Goal: Information Seeking & Learning: Learn about a topic

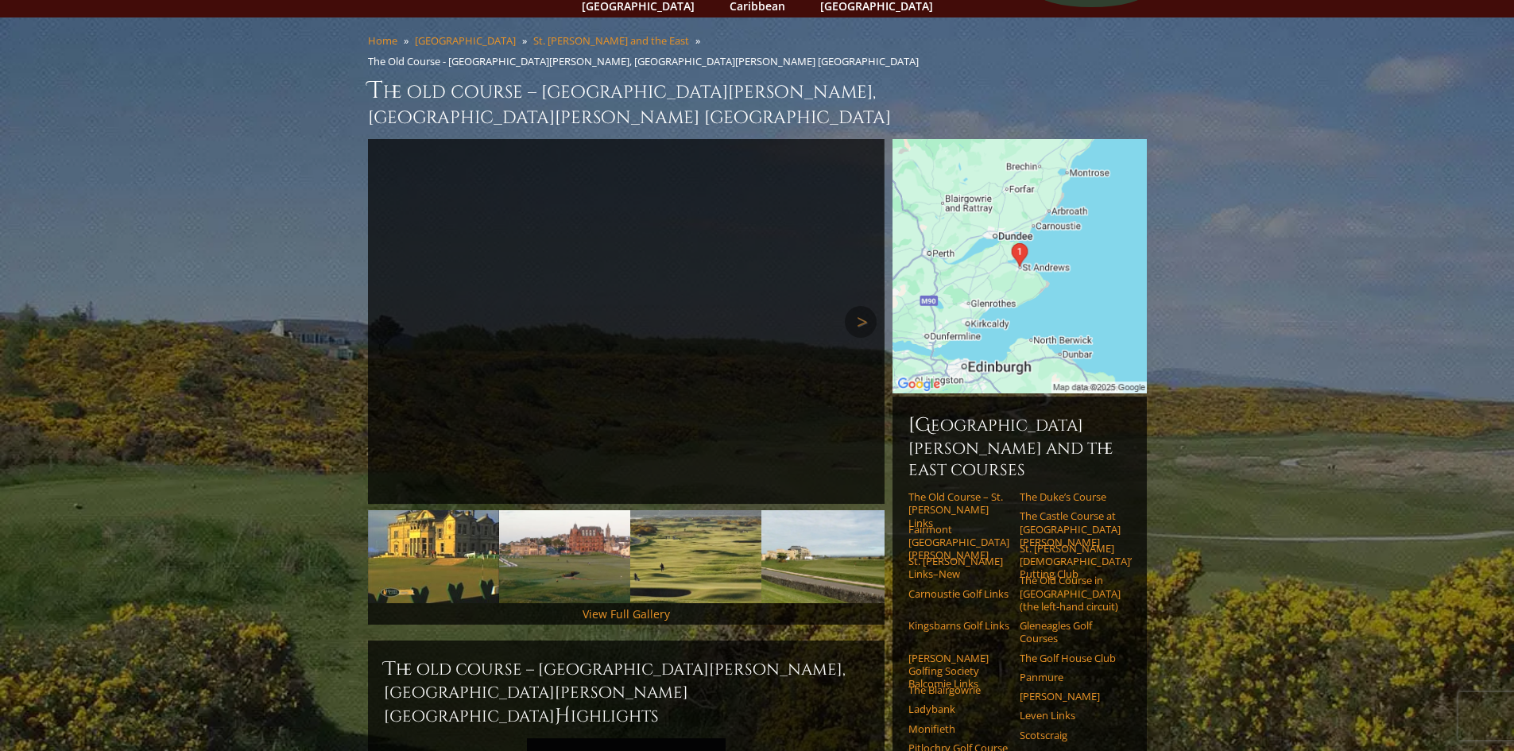
scroll to position [79, 0]
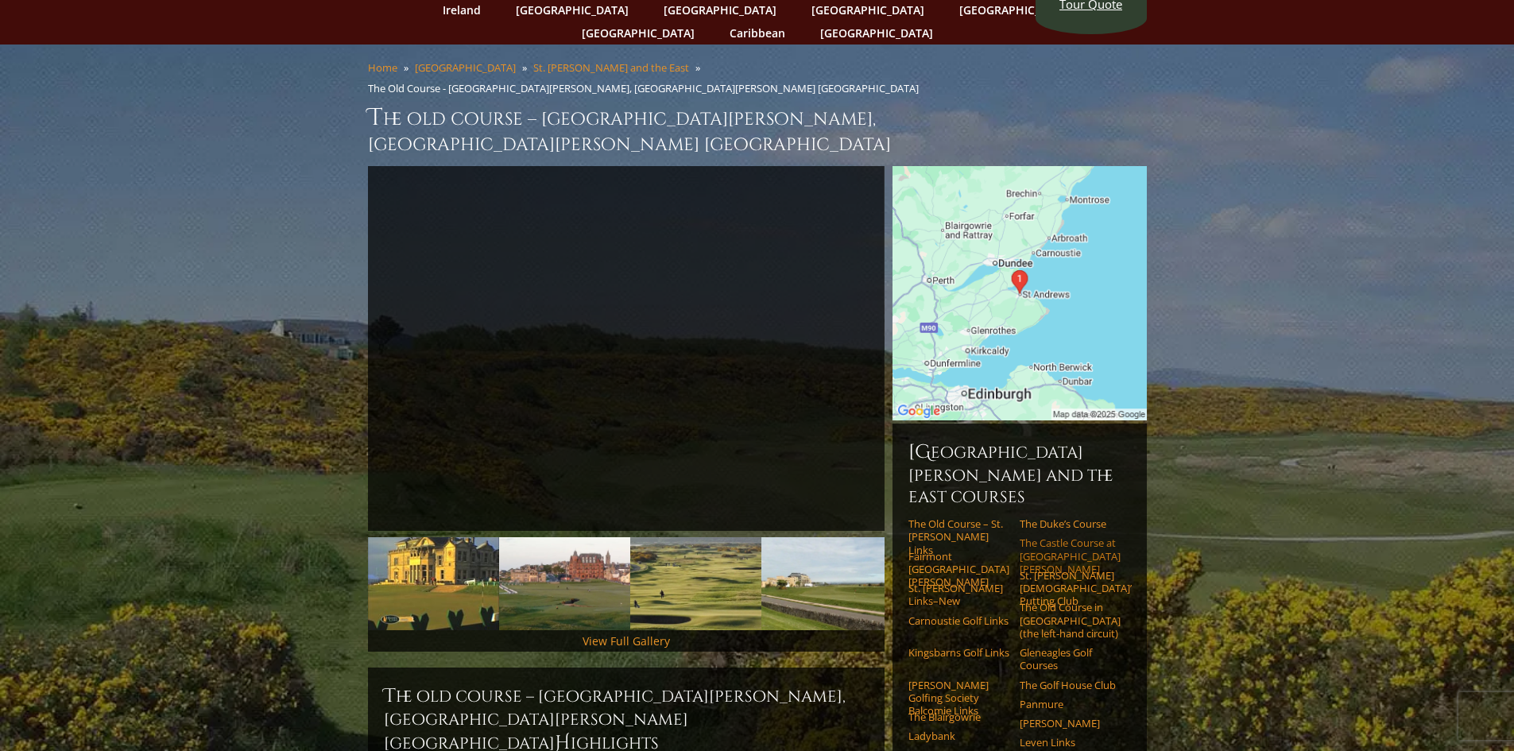
click at [1076, 537] on link "The Castle Course at St. Andrews" at bounding box center [1070, 556] width 101 height 39
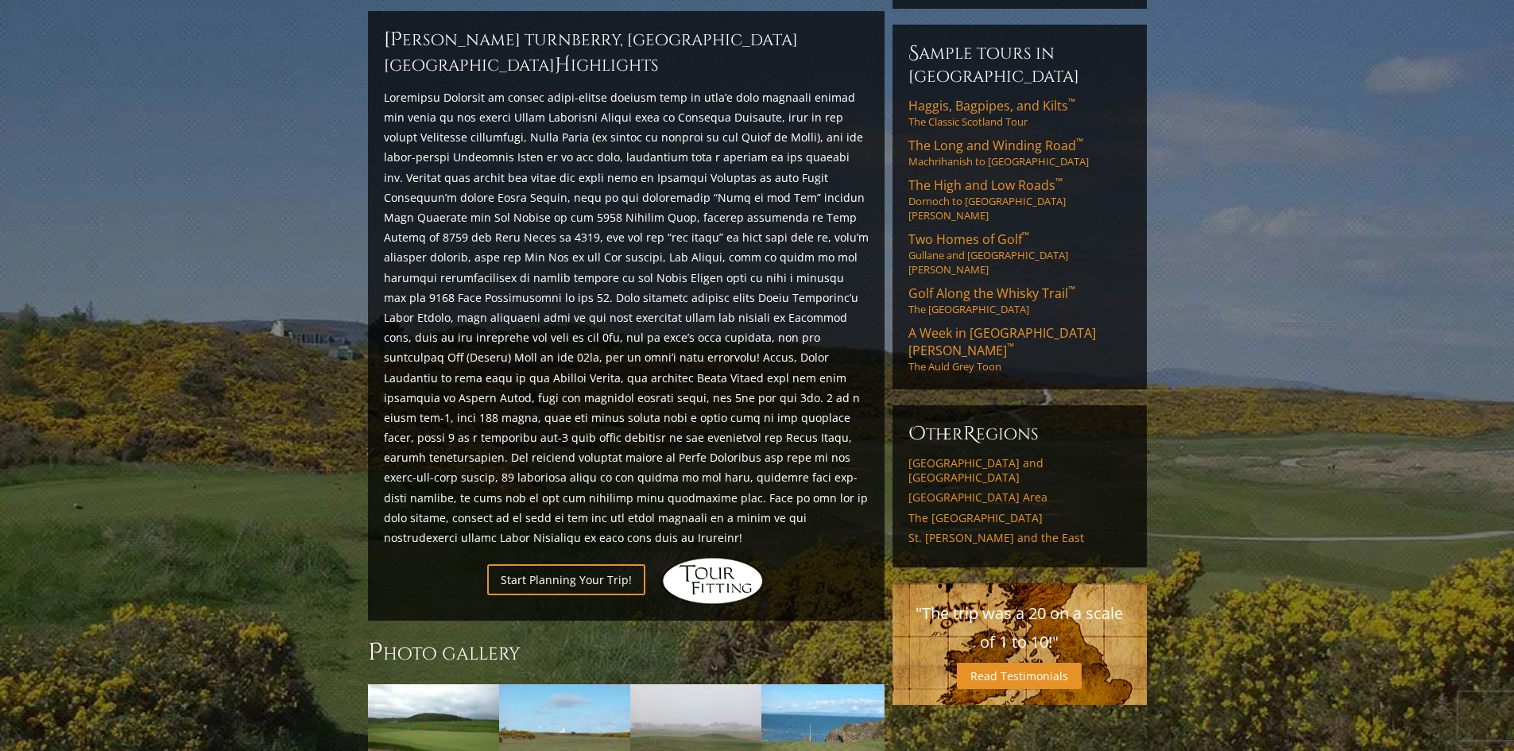
scroll to position [556, 0]
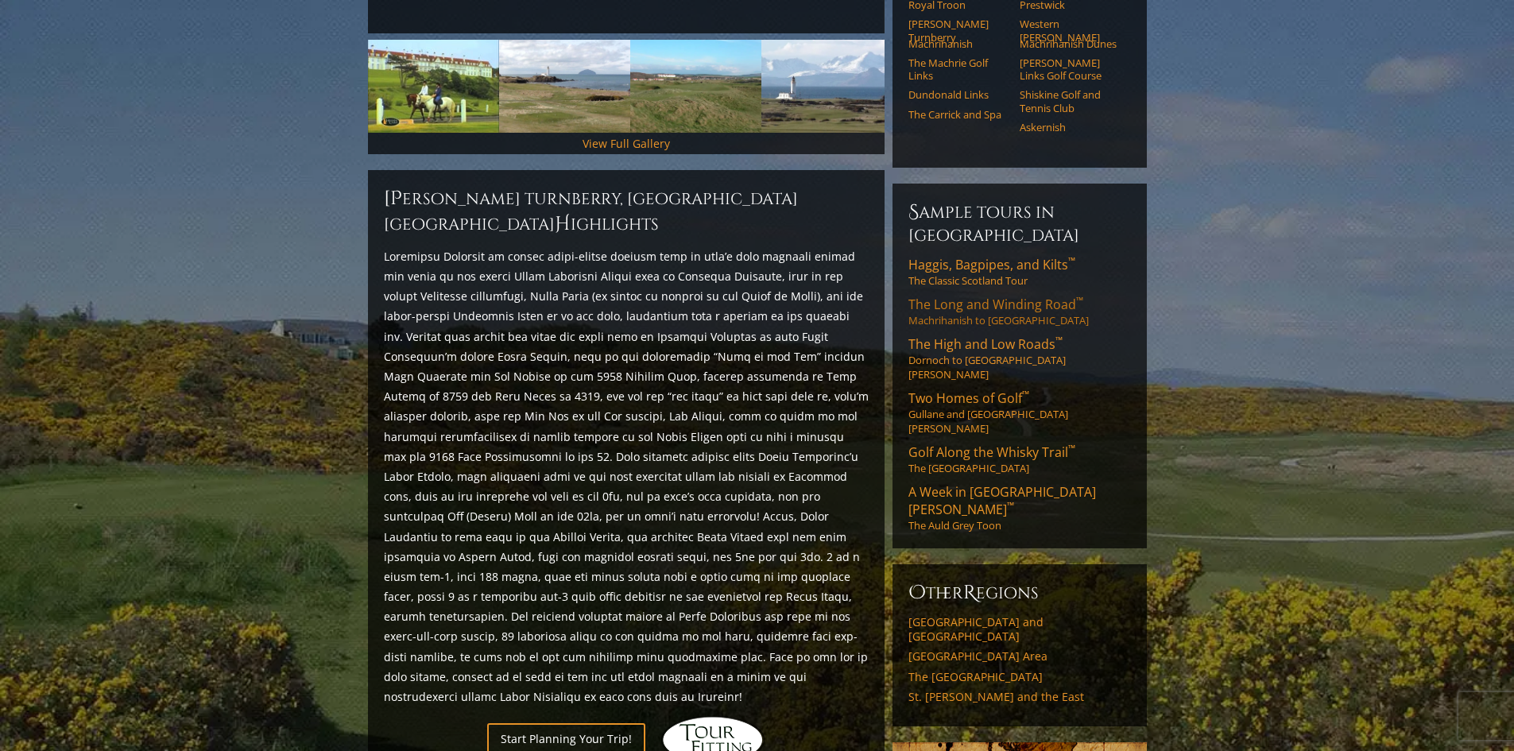
click at [980, 296] on span "The Long and Winding Road ™" at bounding box center [996, 304] width 175 height 17
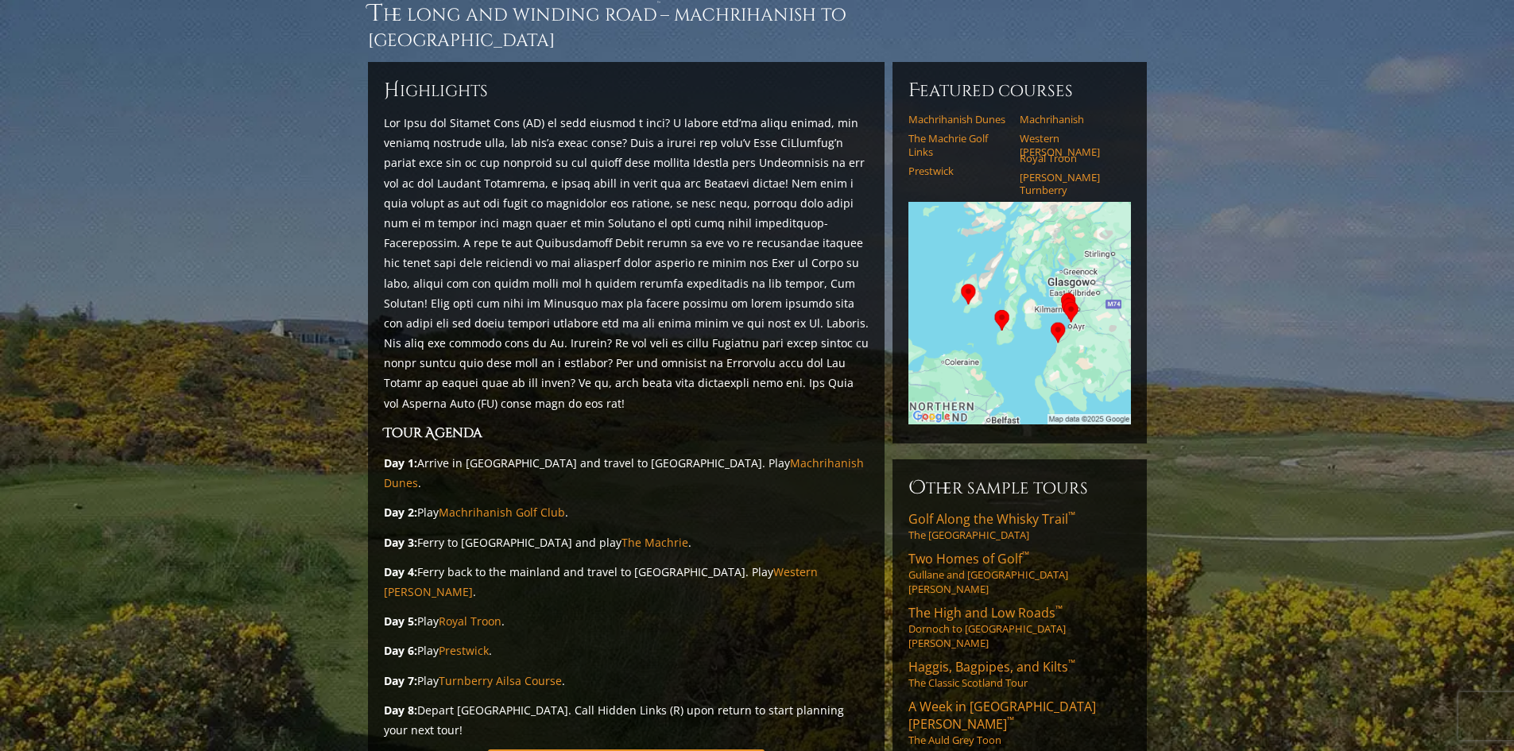
scroll to position [238, 0]
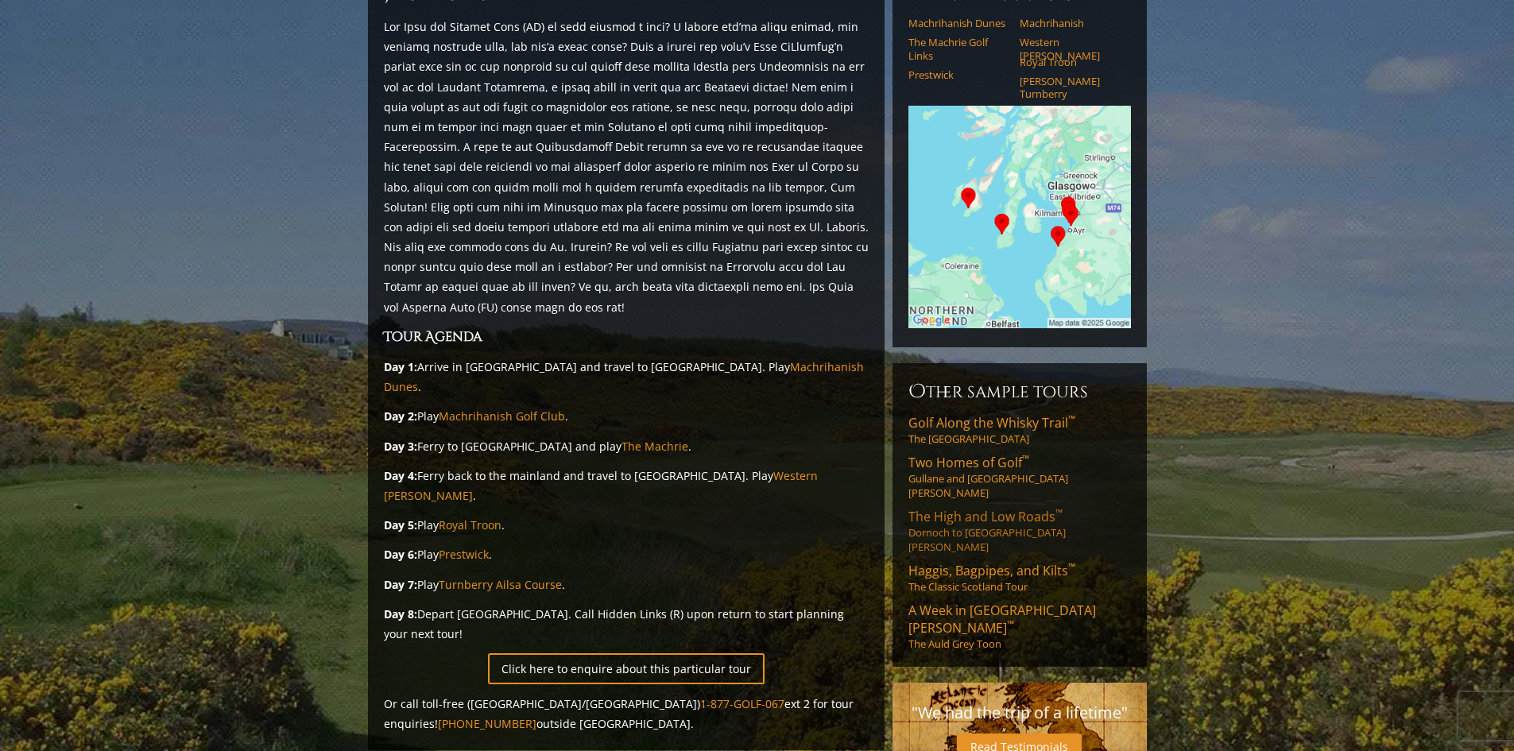
click at [1022, 508] on span "The High and Low Roads ™" at bounding box center [986, 516] width 154 height 17
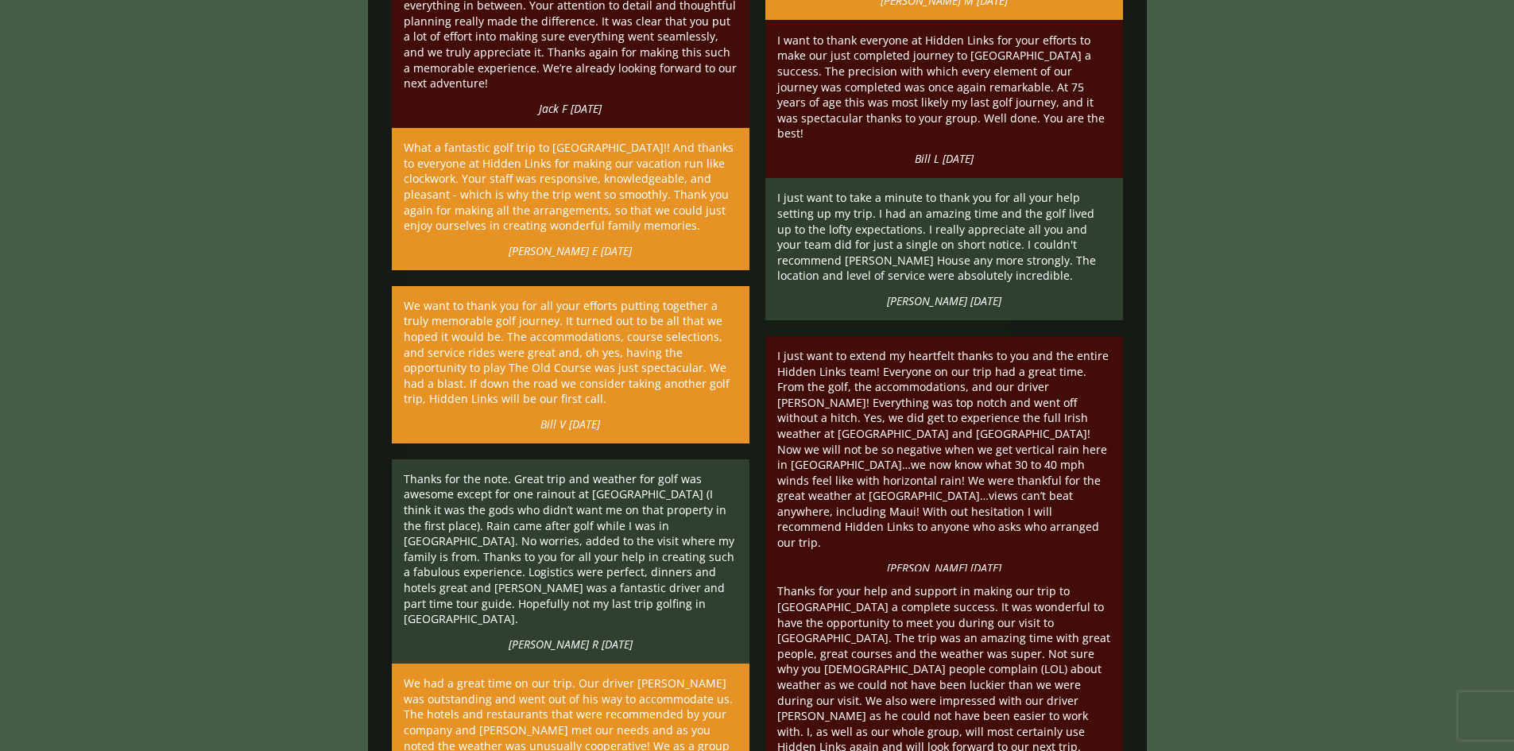
scroll to position [3259, 0]
